Goal: Information Seeking & Learning: Learn about a topic

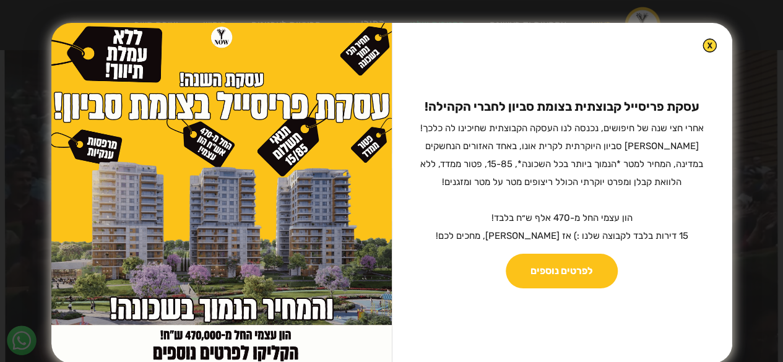
click at [702, 45] on img at bounding box center [709, 45] width 14 height 14
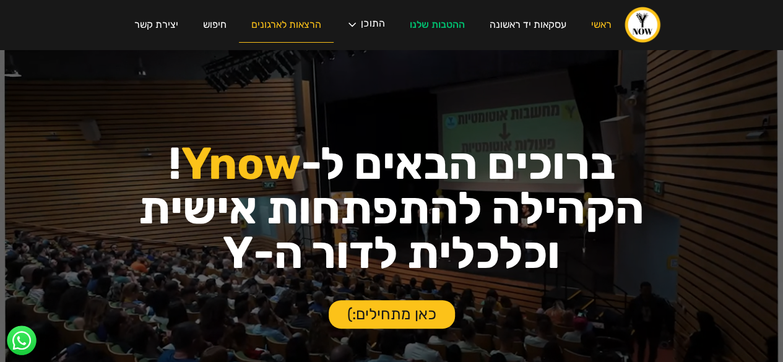
click at [295, 23] on link "הרצאות לארגונים" at bounding box center [286, 24] width 95 height 35
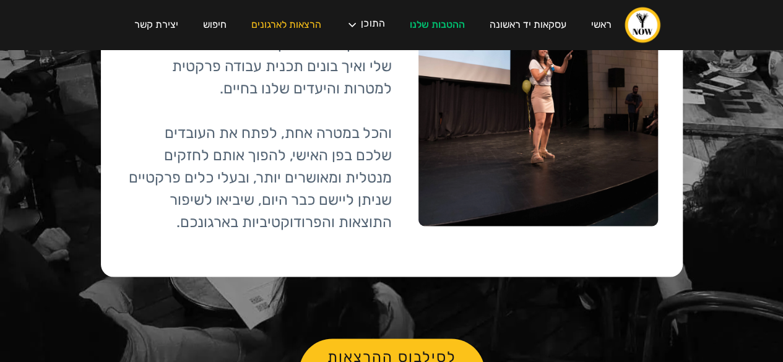
scroll to position [3112, 0]
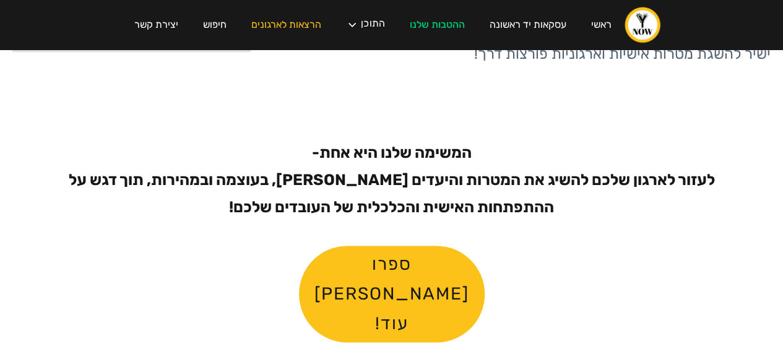
scroll to position [822, 0]
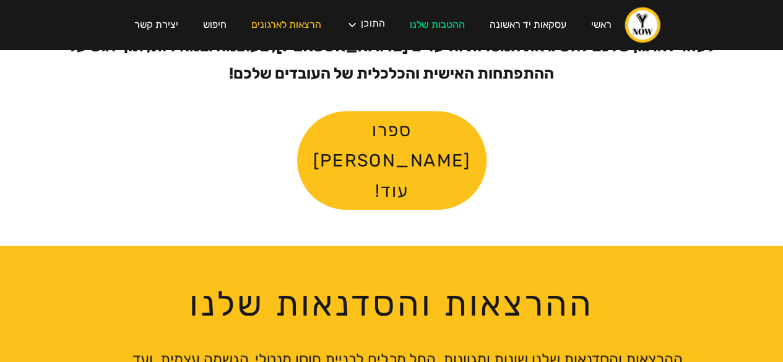
click at [400, 127] on link "ספרו [PERSON_NAME] עוד!" at bounding box center [391, 160] width 189 height 98
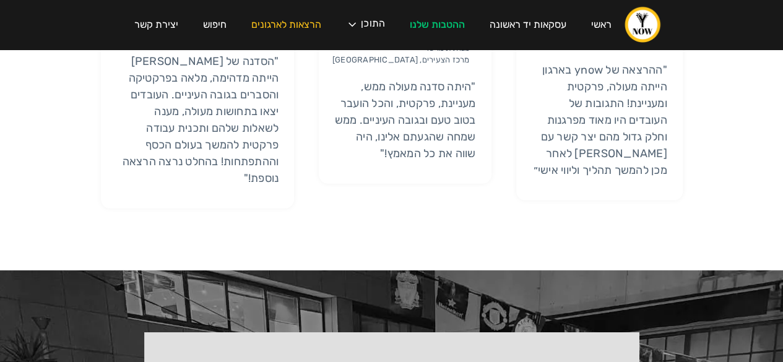
scroll to position [1750, 0]
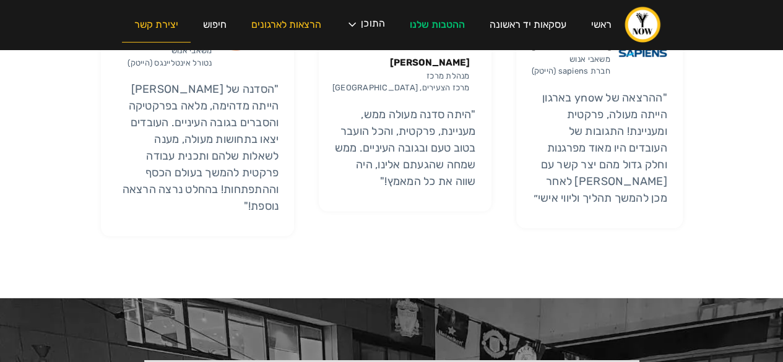
click at [153, 17] on link "יצירת קשר" at bounding box center [156, 24] width 69 height 35
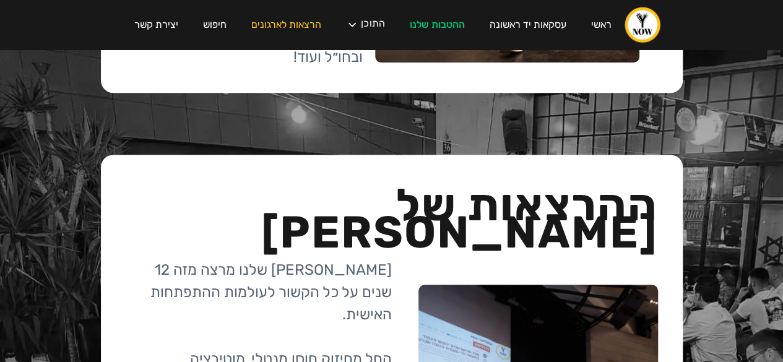
scroll to position [2740, 0]
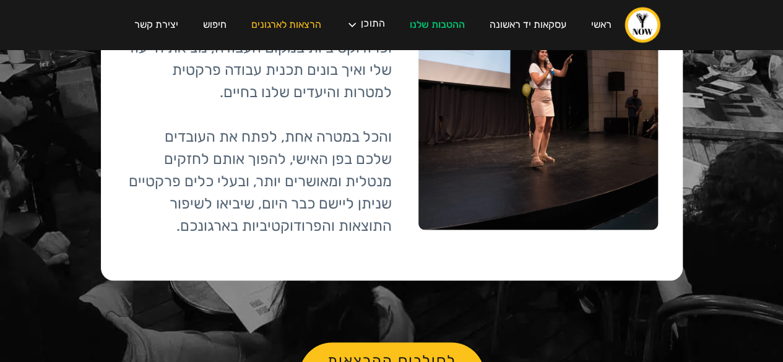
scroll to position [3112, 0]
